Goal: Task Accomplishment & Management: Manage account settings

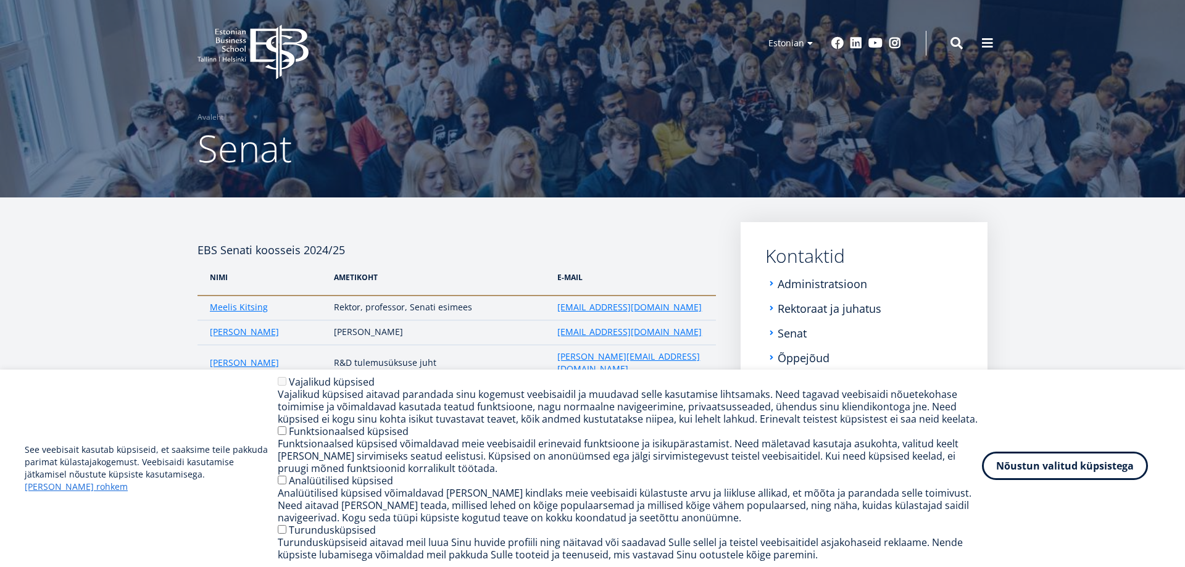
click at [1087, 471] on button "Nõustun valitud küpsistega" at bounding box center [1065, 466] width 166 height 28
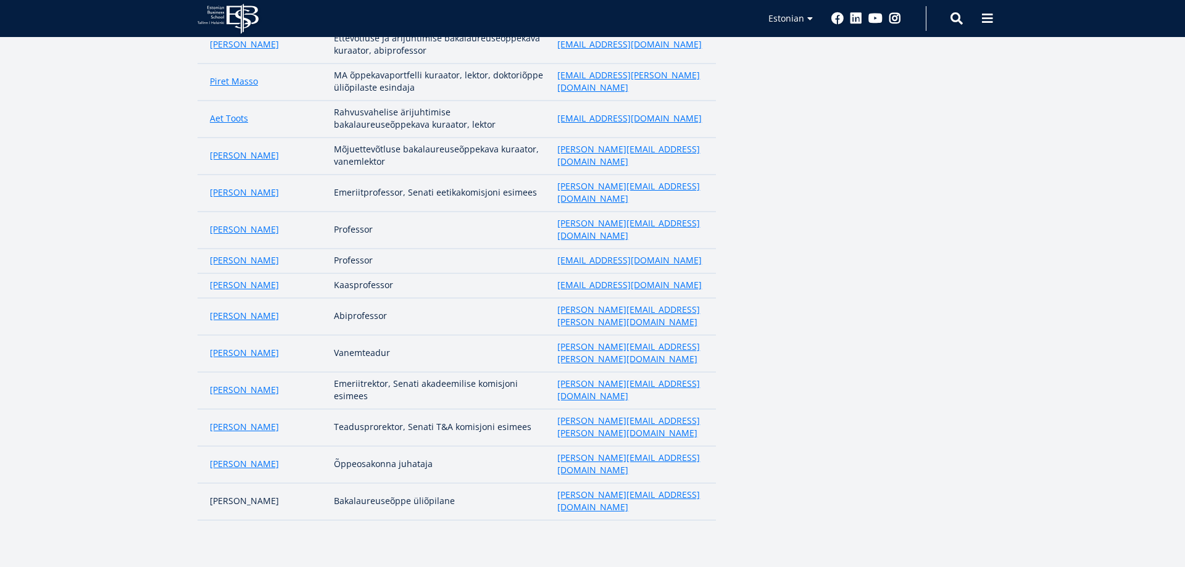
scroll to position [778, 0]
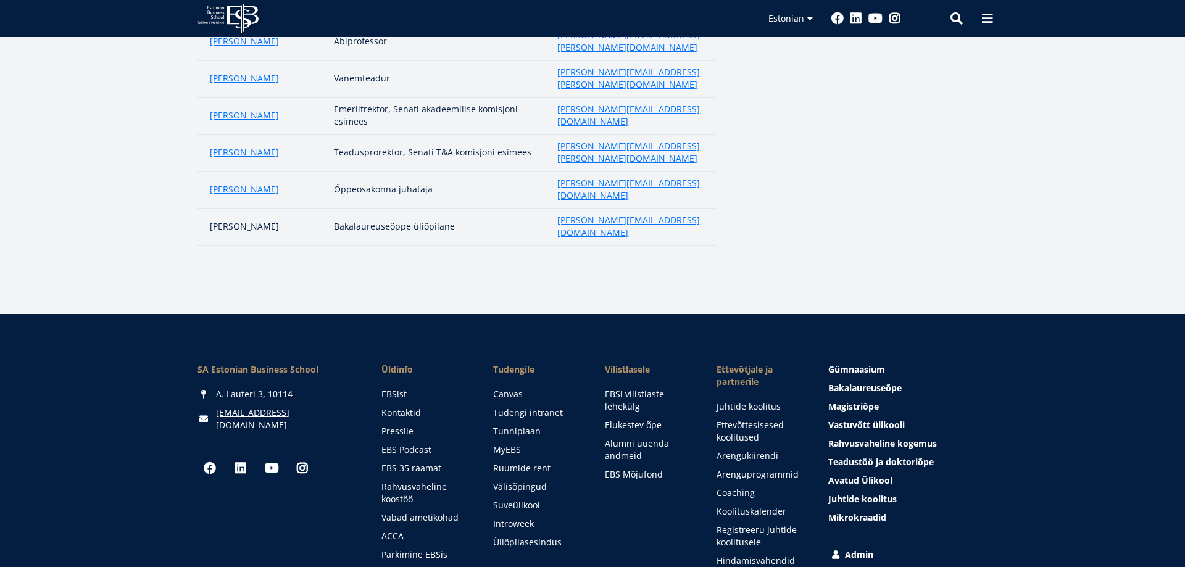
click at [866, 548] on link "Admin" at bounding box center [908, 554] width 159 height 12
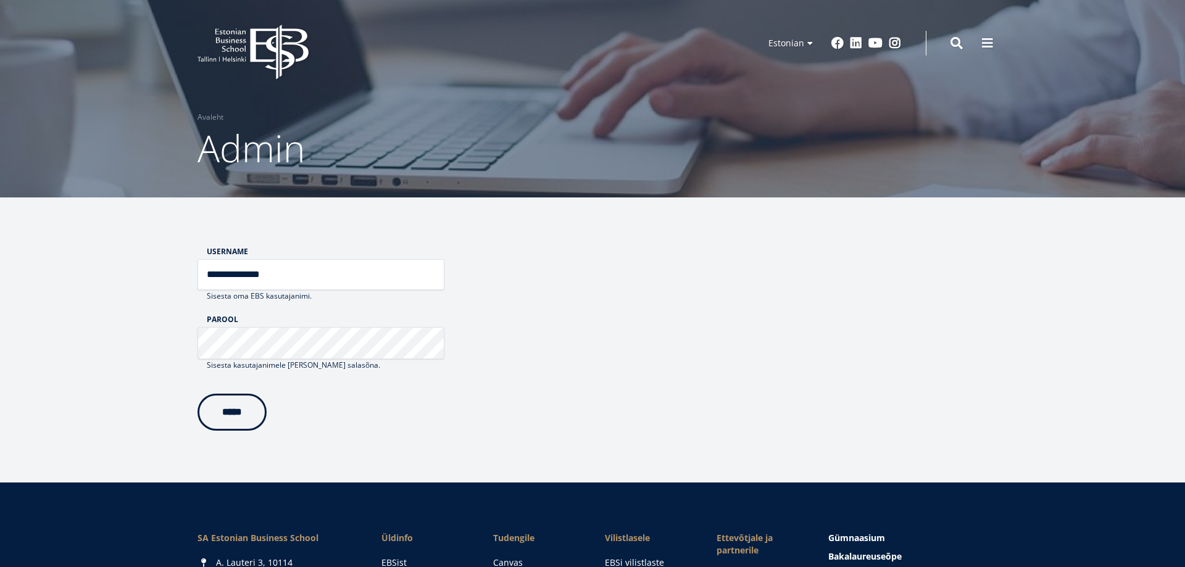
type input "**********"
click at [244, 416] on input "*****" at bounding box center [231, 412] width 69 height 37
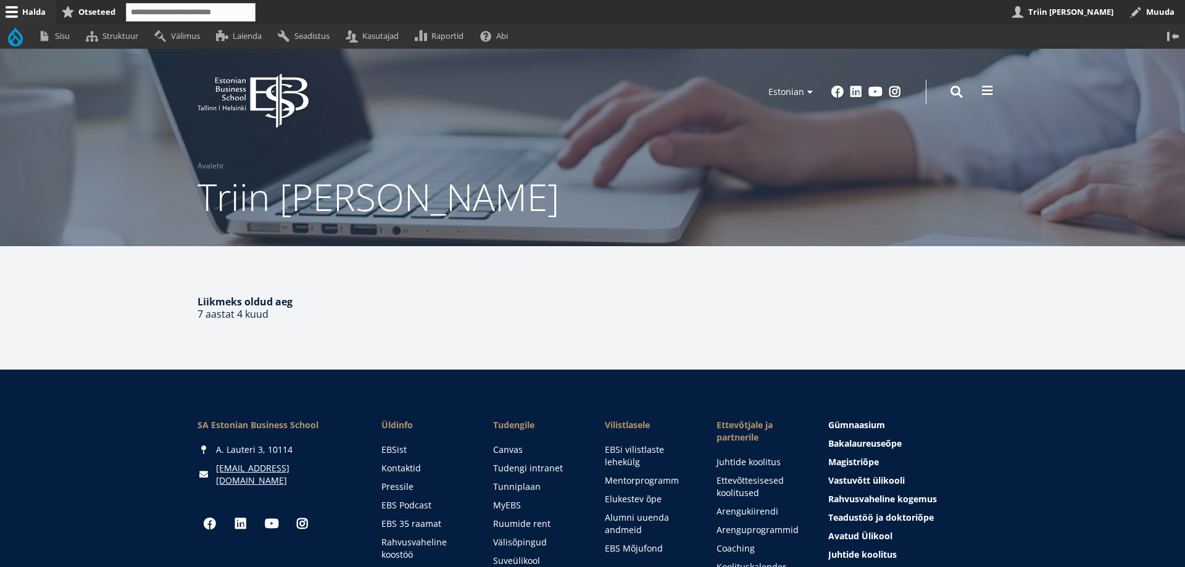
click at [986, 91] on span at bounding box center [987, 91] width 12 height 12
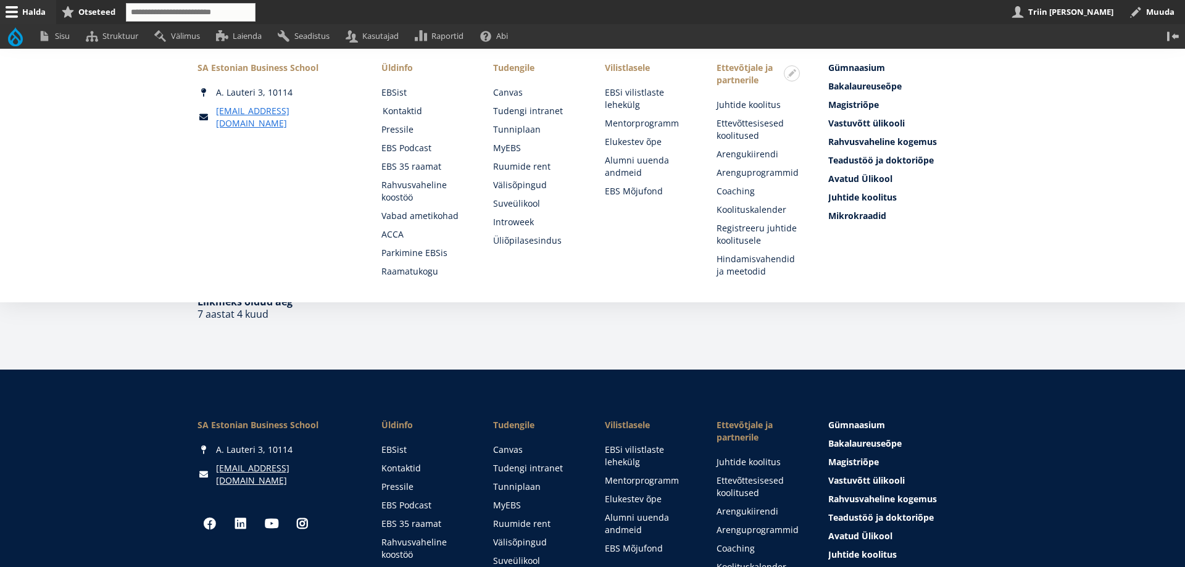
click at [405, 109] on link "Kontaktid" at bounding box center [426, 111] width 87 height 12
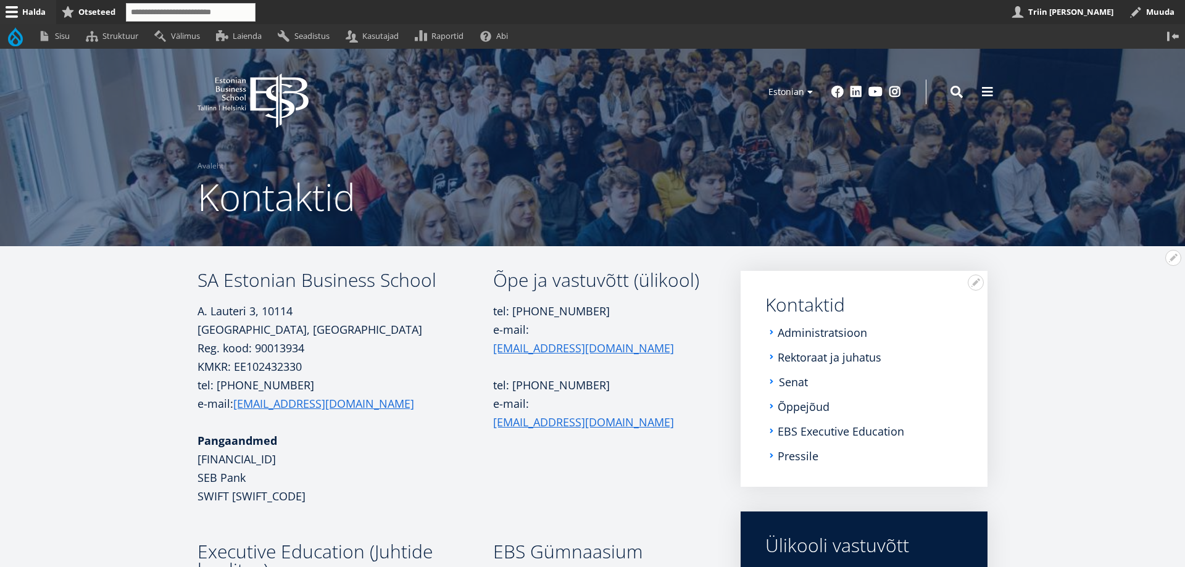
click at [801, 384] on link "Senat" at bounding box center [793, 382] width 29 height 12
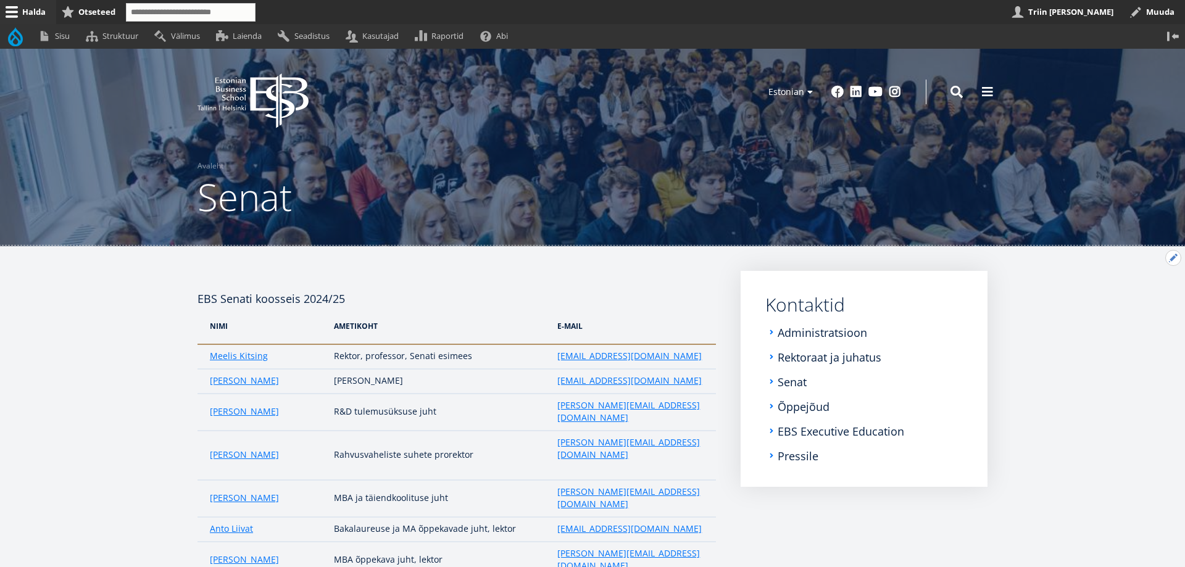
click at [1171, 257] on button "Avatud Submenu seaded" at bounding box center [1173, 258] width 16 height 16
click at [1146, 292] on link "Muuda" at bounding box center [1152, 291] width 56 height 13
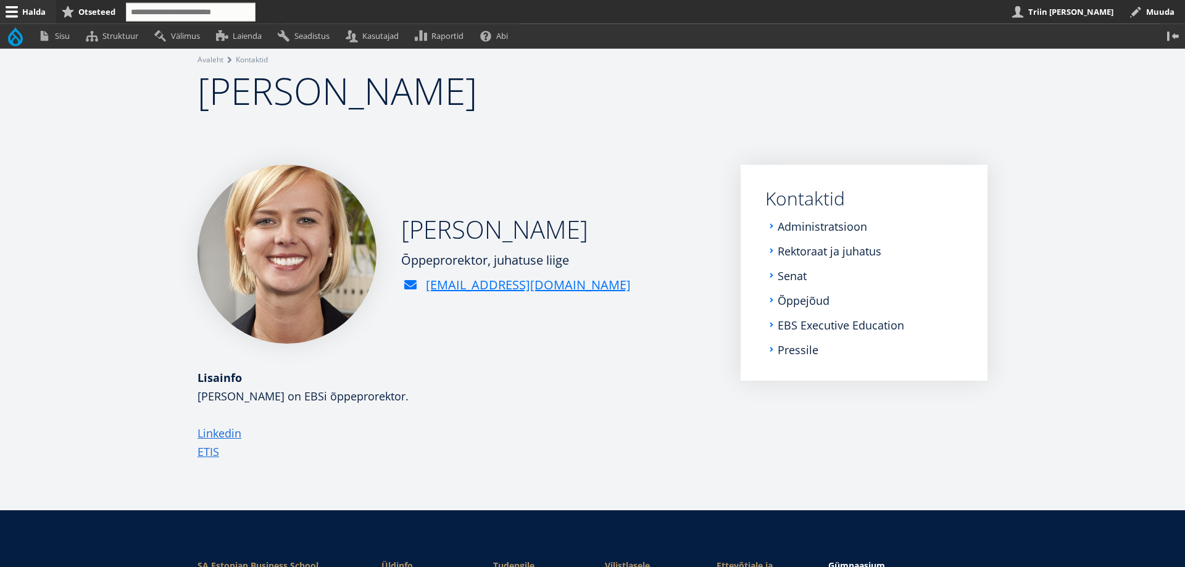
scroll to position [126, 0]
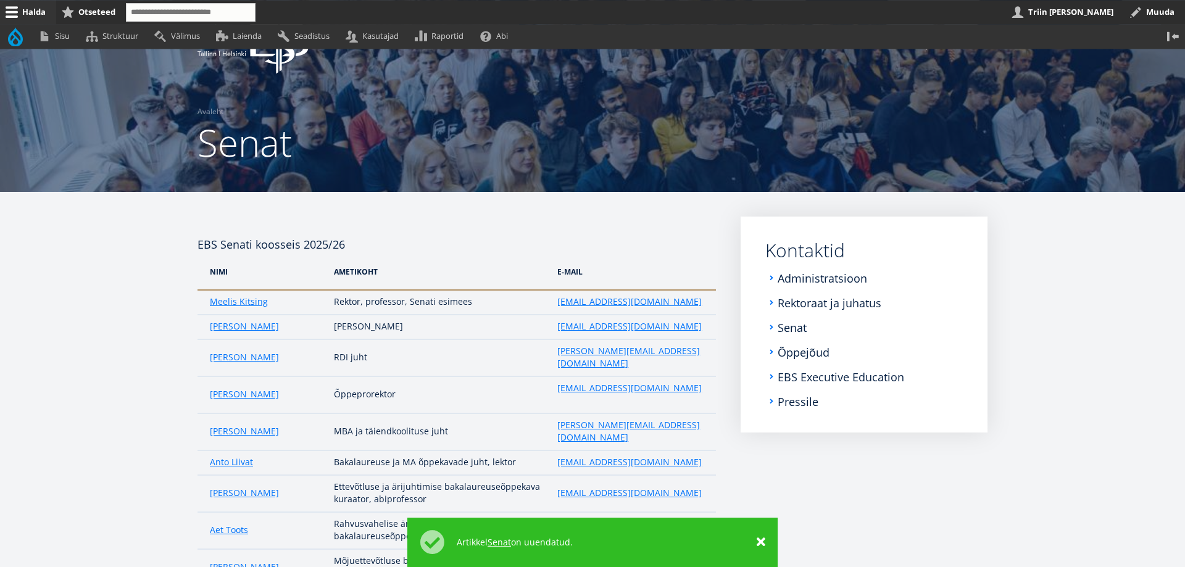
scroll to position [126, 0]
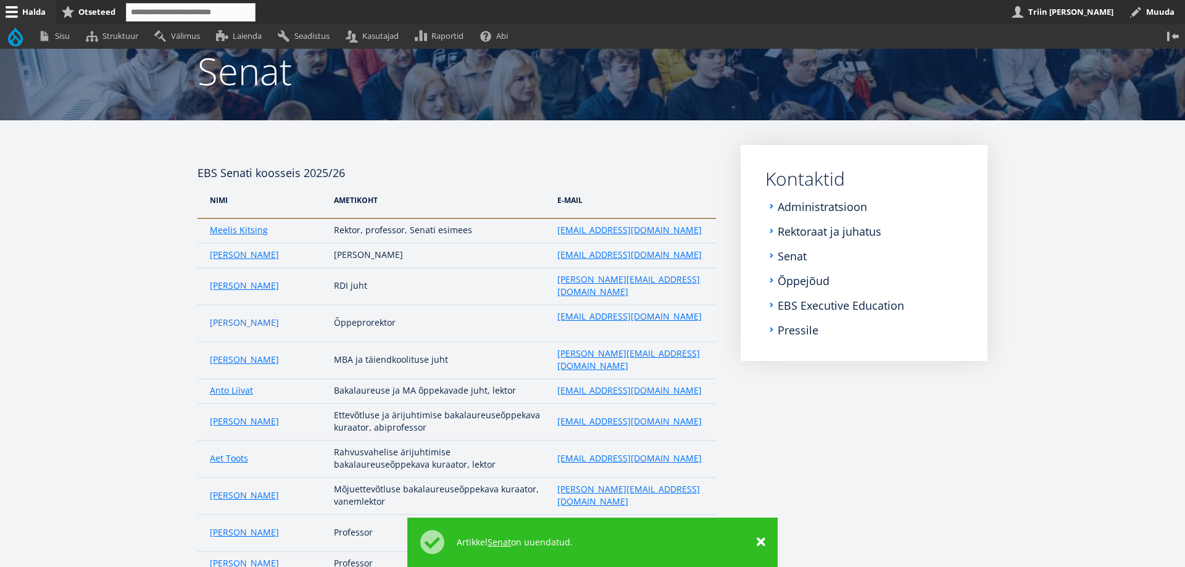
click at [250, 316] on link "[PERSON_NAME]" at bounding box center [244, 322] width 69 height 12
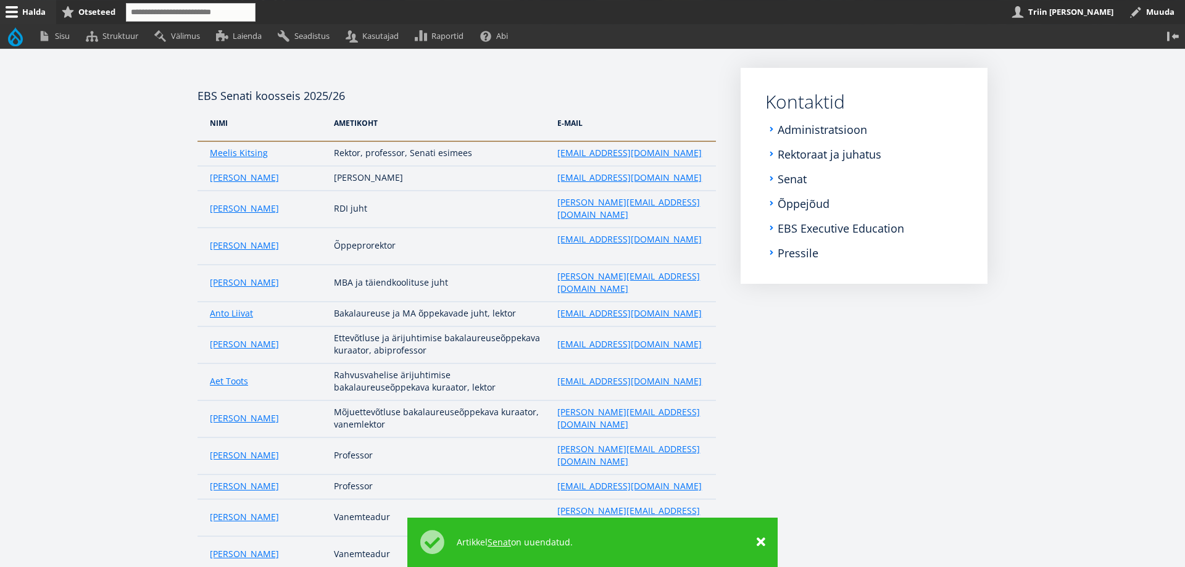
scroll to position [315, 0]
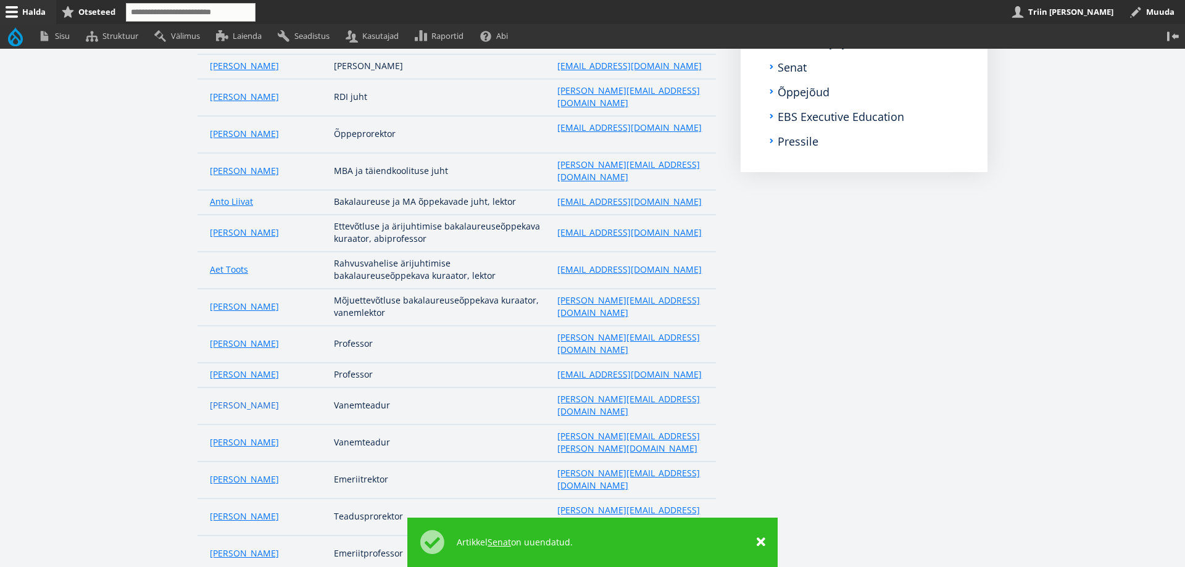
click at [247, 399] on link "Andres Karjus" at bounding box center [244, 405] width 69 height 12
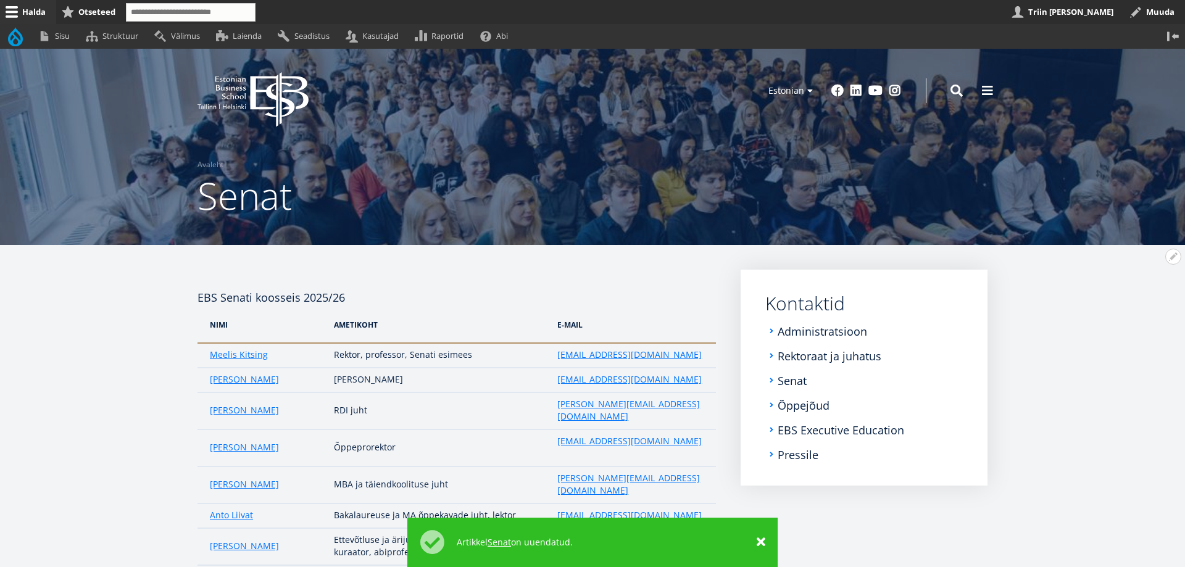
scroll to position [0, 0]
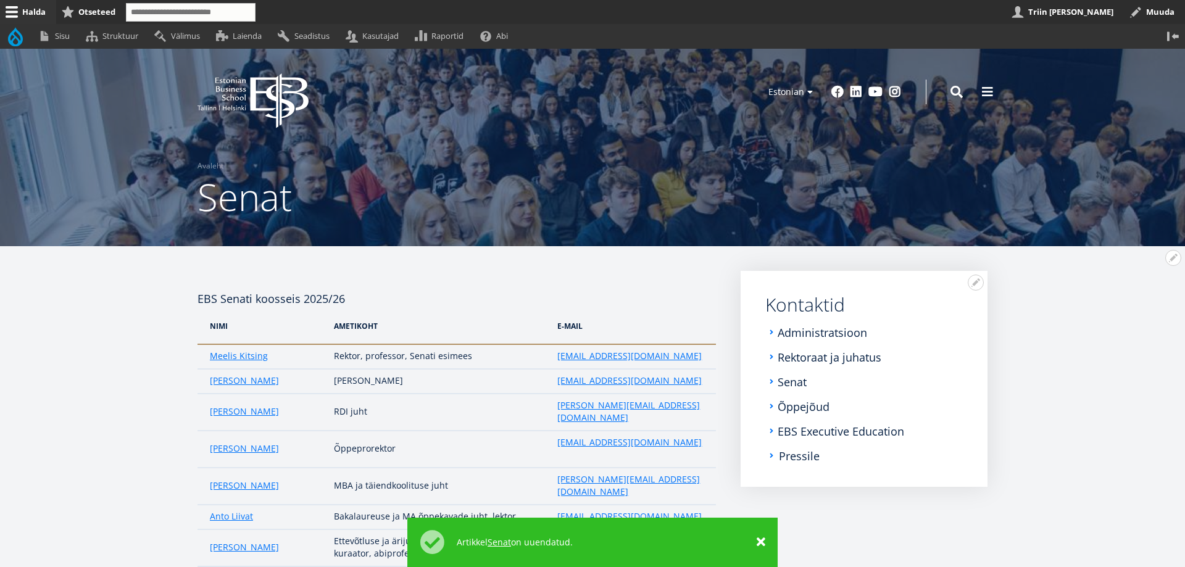
click at [797, 461] on link "Pressile" at bounding box center [799, 456] width 41 height 12
click at [1170, 258] on button "Avatud Submenu seaded" at bounding box center [1173, 258] width 16 height 16
click at [1141, 336] on link "Tõlge" at bounding box center [1152, 335] width 56 height 13
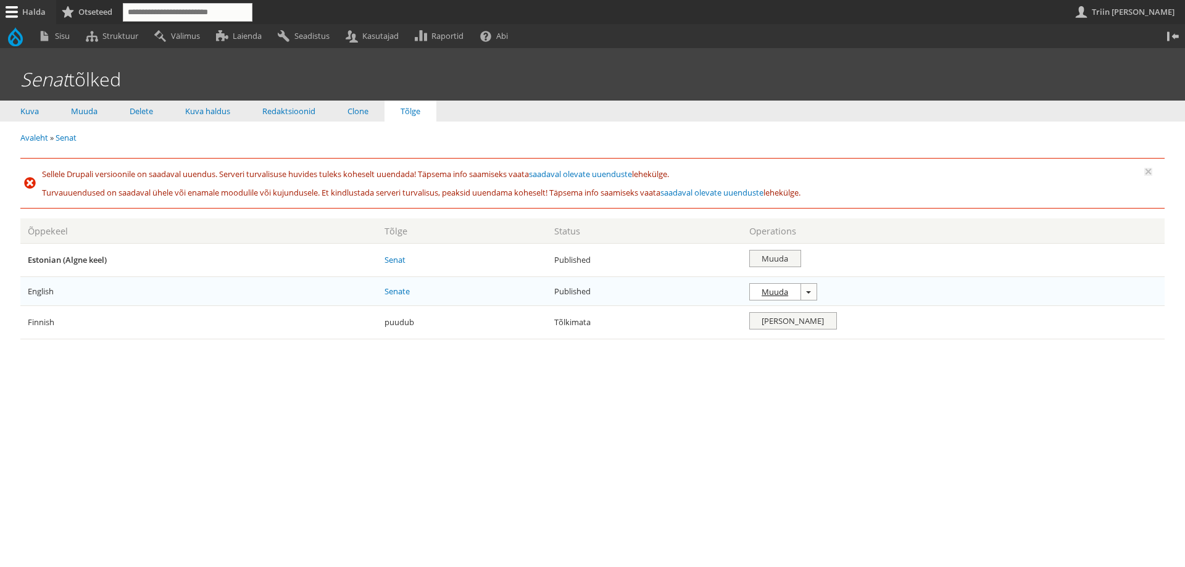
click at [776, 289] on link "Muuda" at bounding box center [775, 292] width 51 height 16
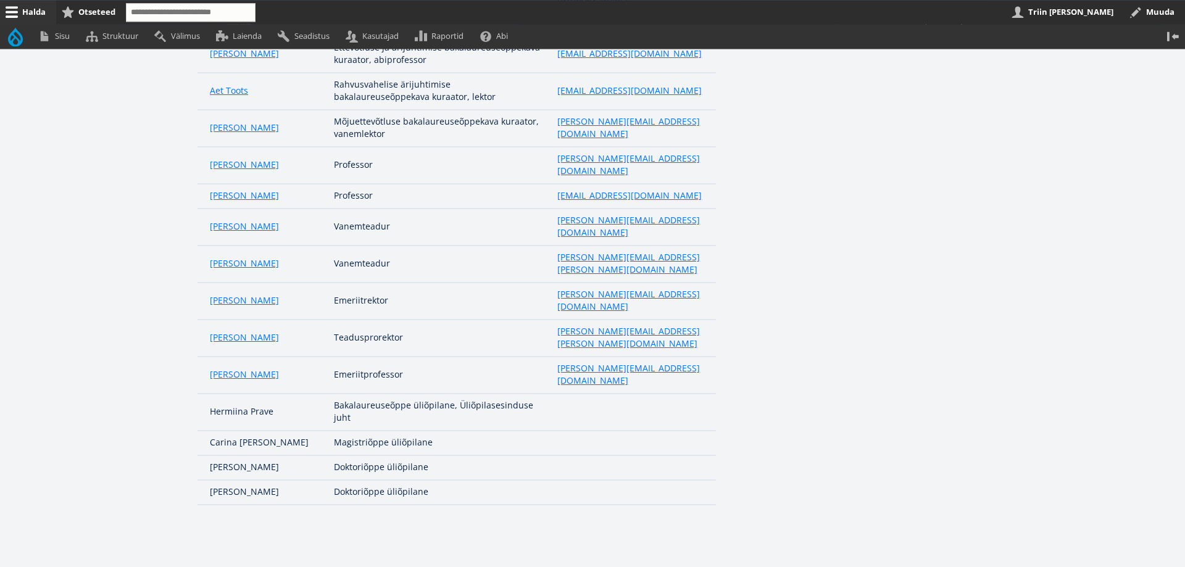
scroll to position [503, 0]
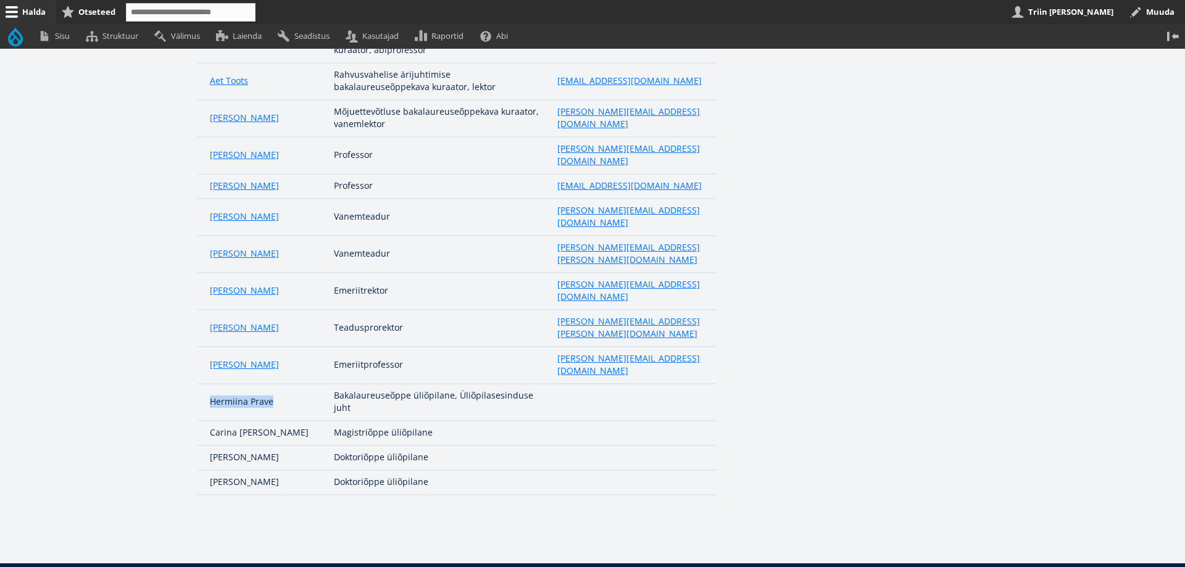
drag, startPoint x: 274, startPoint y: 290, endPoint x: 210, endPoint y: 293, distance: 63.6
click at [210, 384] on td "Hermiina Prave" at bounding box center [262, 402] width 130 height 37
copy td "Hermiina Prave"
drag, startPoint x: 244, startPoint y: 333, endPoint x: 202, endPoint y: 322, distance: 43.4
click at [202, 421] on td "Carina [PERSON_NAME]" at bounding box center [262, 433] width 130 height 25
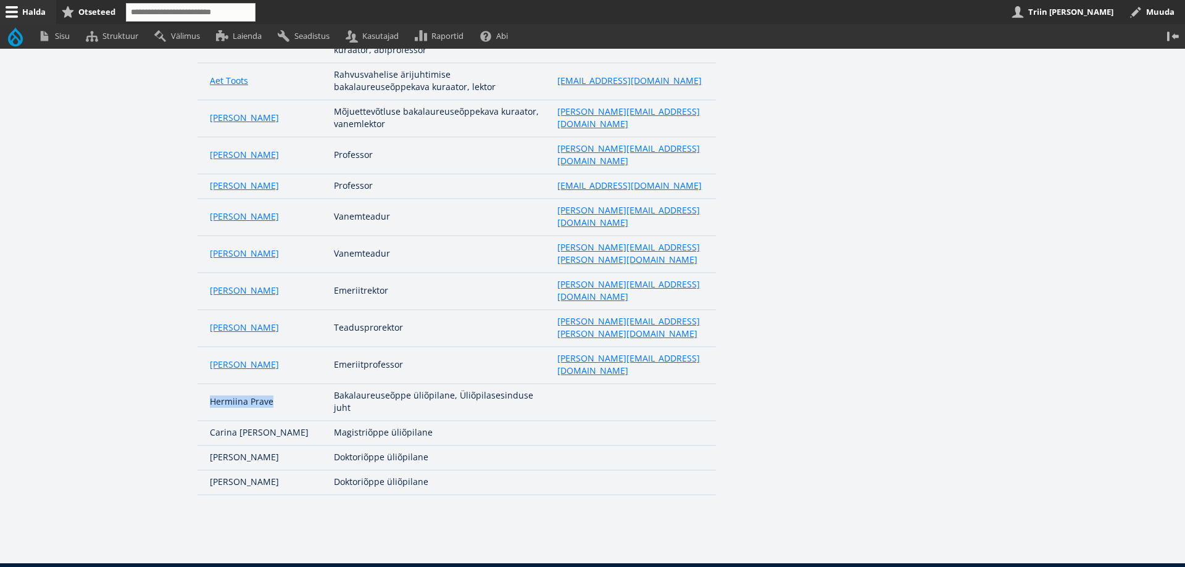
copy td "Carina [PERSON_NAME]"
click at [268, 445] on td "[PERSON_NAME]" at bounding box center [262, 457] width 130 height 25
drag, startPoint x: 276, startPoint y: 359, endPoint x: 202, endPoint y: 360, distance: 74.0
click at [202, 445] on td "[PERSON_NAME]" at bounding box center [262, 457] width 130 height 25
copy td "[PERSON_NAME]"
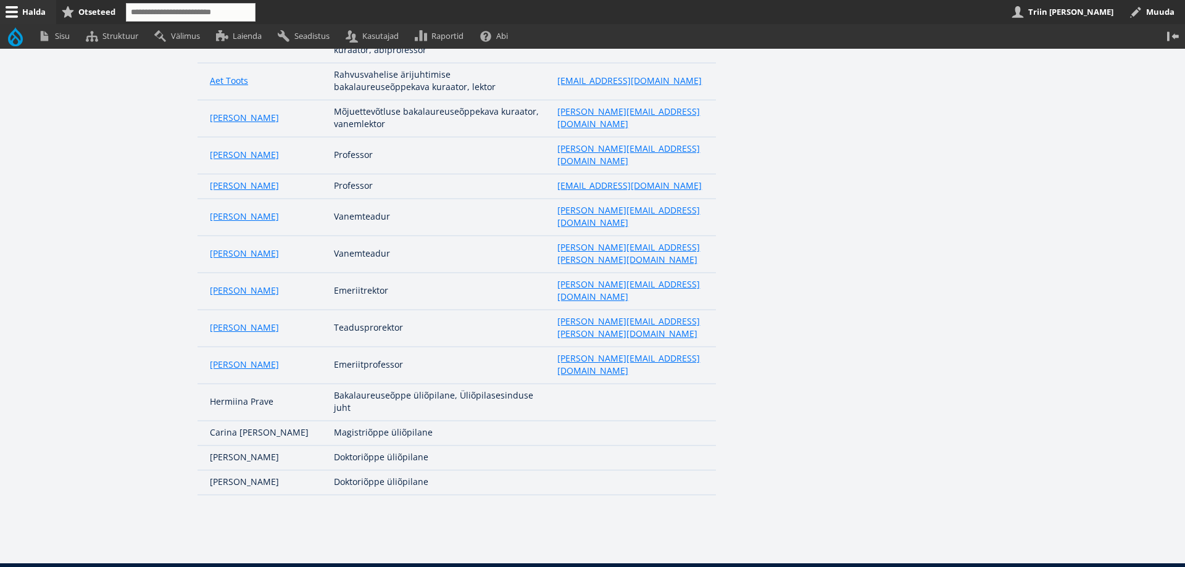
drag, startPoint x: 275, startPoint y: 386, endPoint x: 209, endPoint y: 384, distance: 65.4
click at [209, 470] on td "[PERSON_NAME]" at bounding box center [262, 482] width 130 height 25
copy td "[PERSON_NAME]"
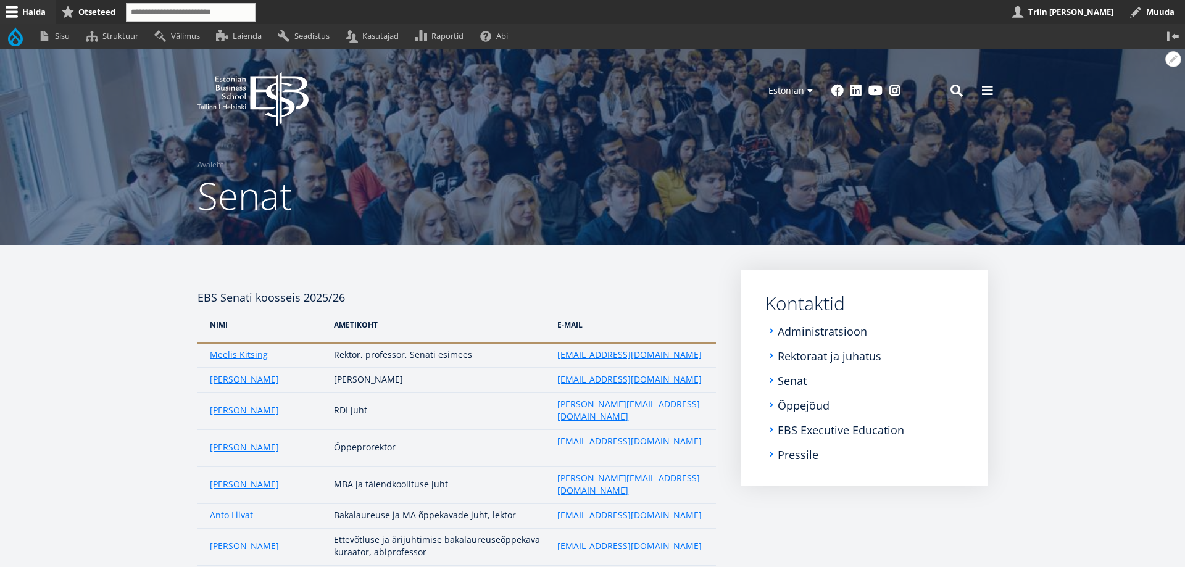
scroll to position [0, 0]
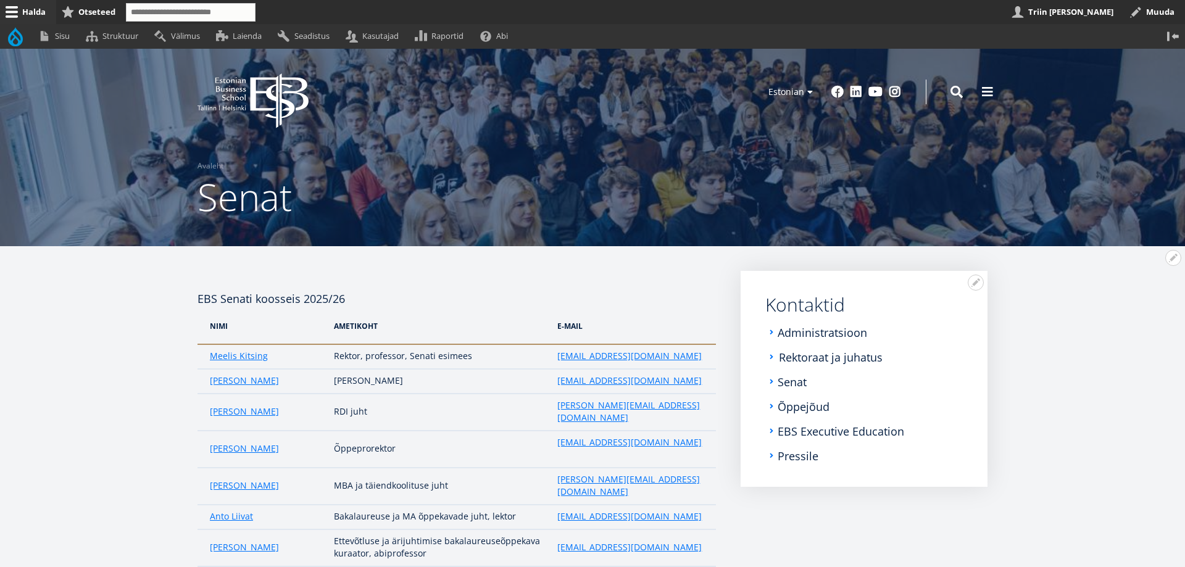
click at [855, 355] on link "Rektoraat ja juhatus" at bounding box center [831, 357] width 104 height 12
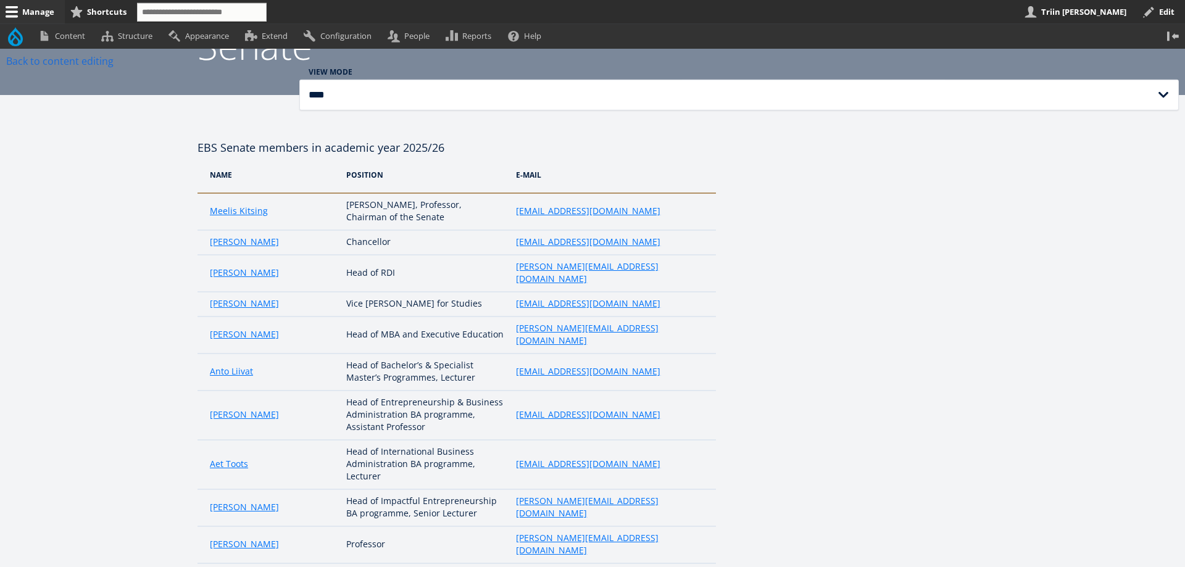
scroll to position [151, 0]
click at [59, 59] on link "Back to content editing" at bounding box center [59, 61] width 107 height 12
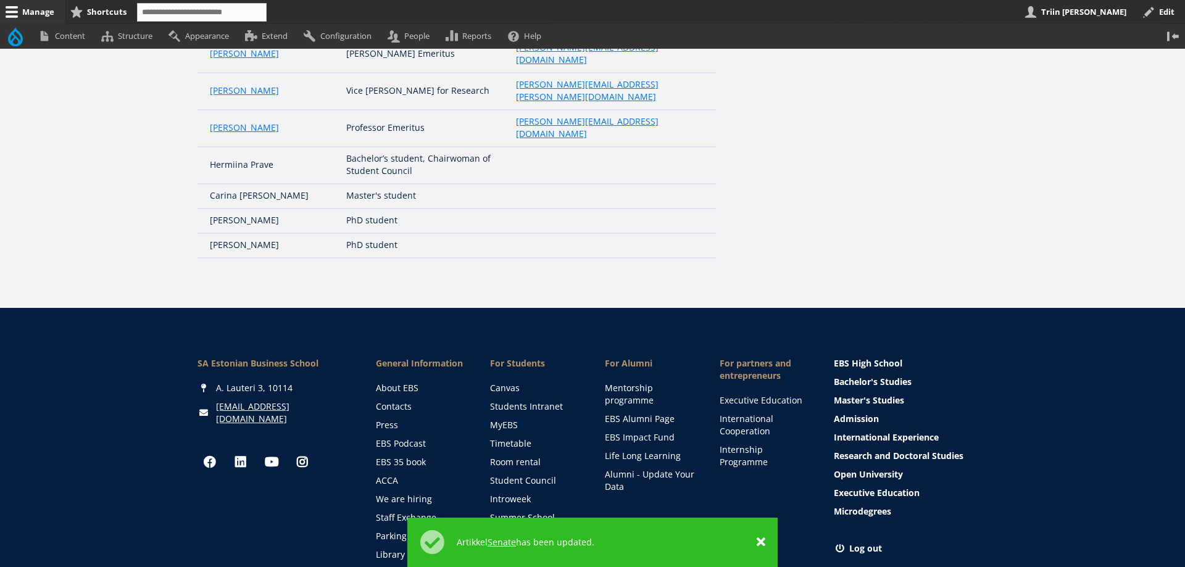
scroll to position [821, 0]
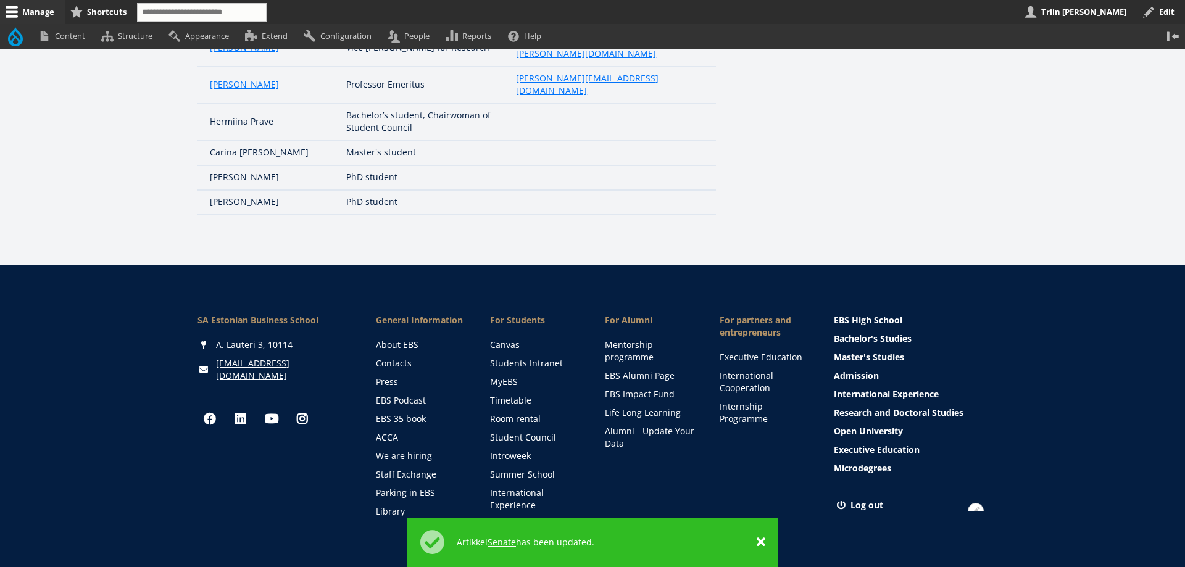
click at [871, 499] on link "Log out" at bounding box center [912, 505] width 154 height 12
